Goal: Information Seeking & Learning: Learn about a topic

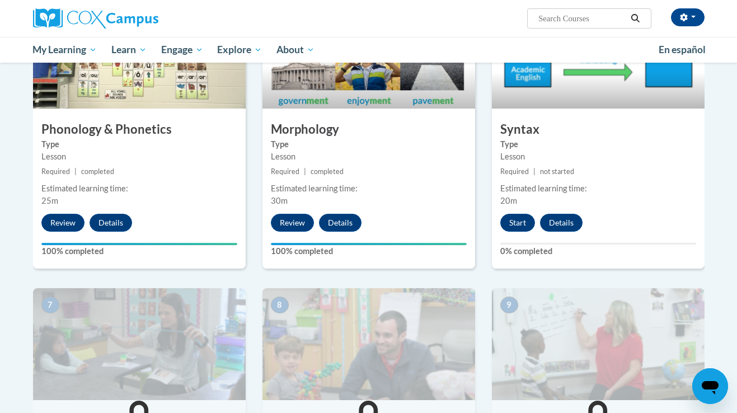
scroll to position [623, 0]
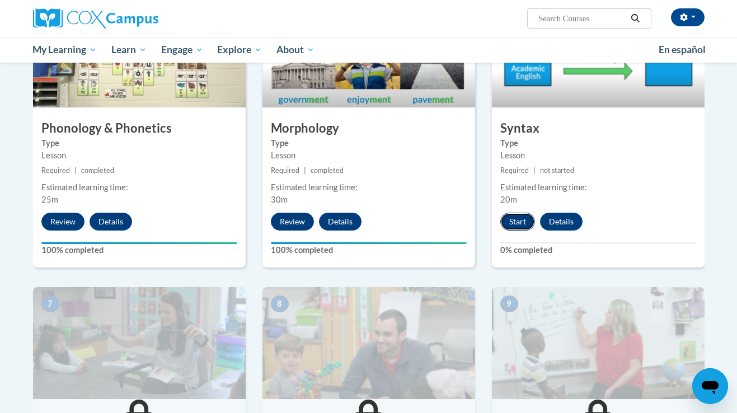
click at [522, 222] on button "Start" at bounding box center [517, 222] width 35 height 18
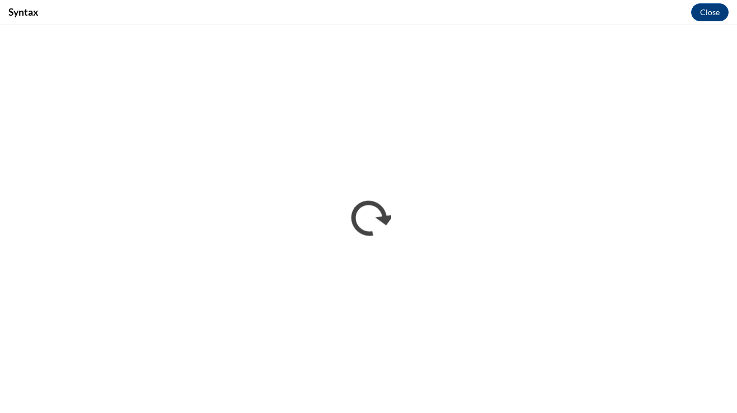
scroll to position [0, 0]
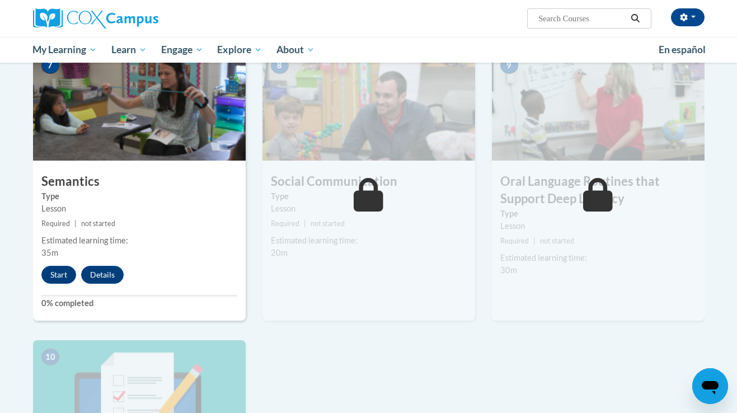
scroll to position [849, 0]
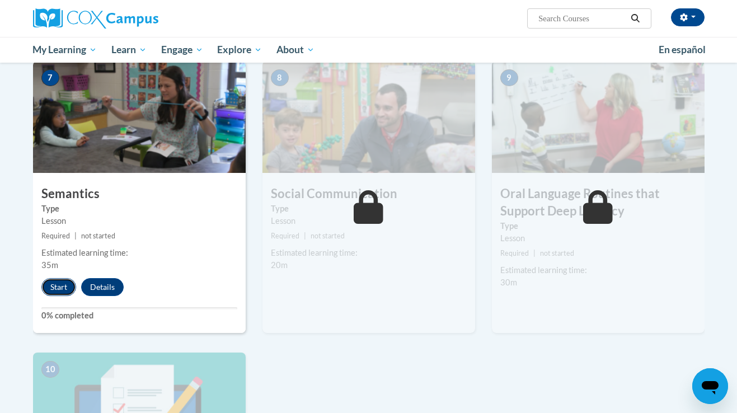
click at [54, 285] on button "Start" at bounding box center [58, 287] width 35 height 18
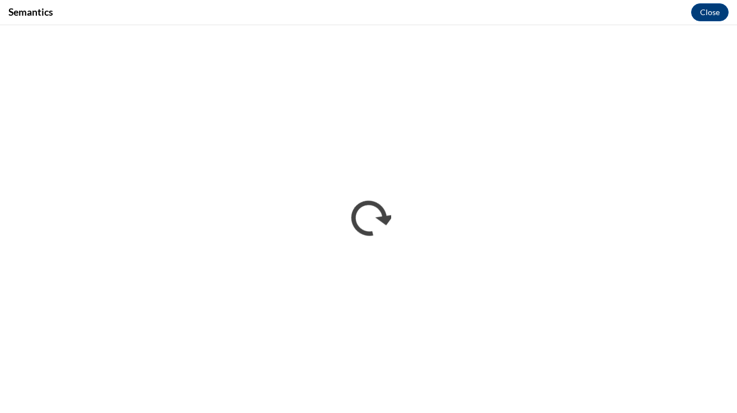
scroll to position [0, 0]
